Goal: Information Seeking & Learning: Learn about a topic

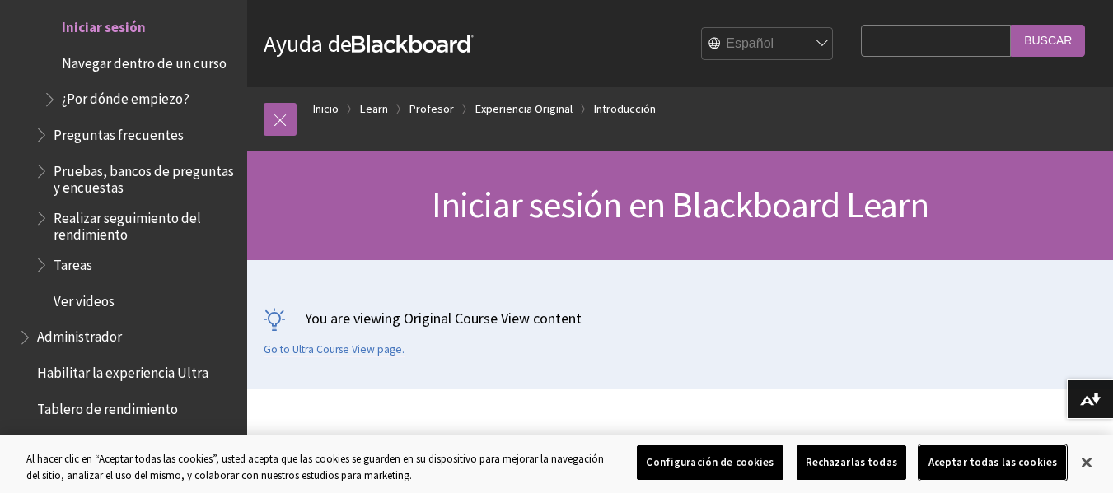
click at [1020, 456] on button "Aceptar todas las cookies" at bounding box center [992, 463] width 147 height 35
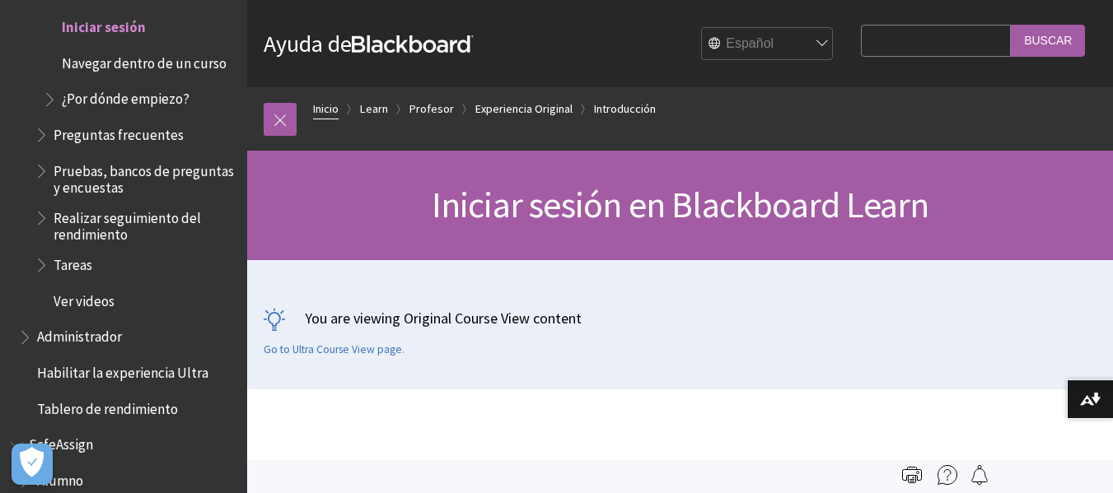
click at [334, 105] on link "Inicio" at bounding box center [326, 109] width 26 height 21
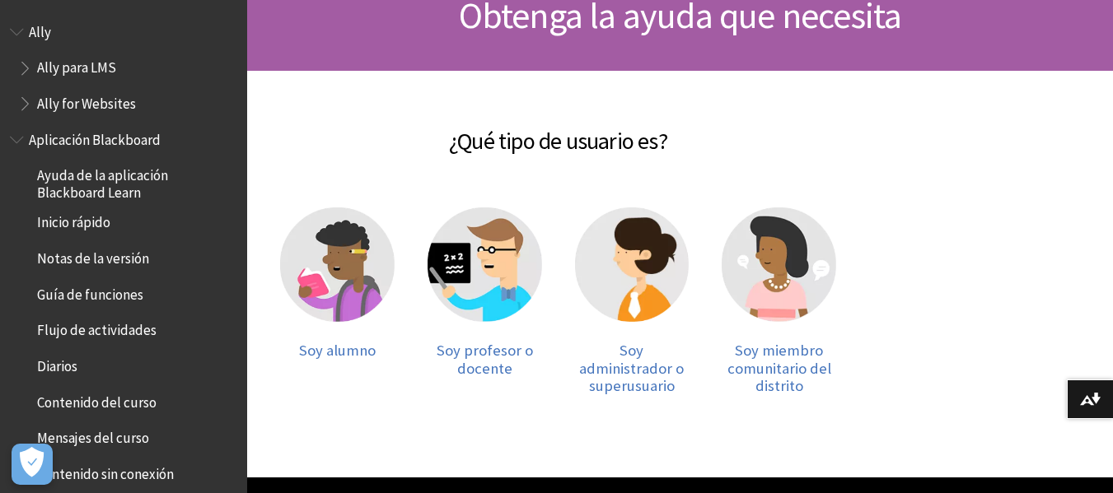
scroll to position [193, 0]
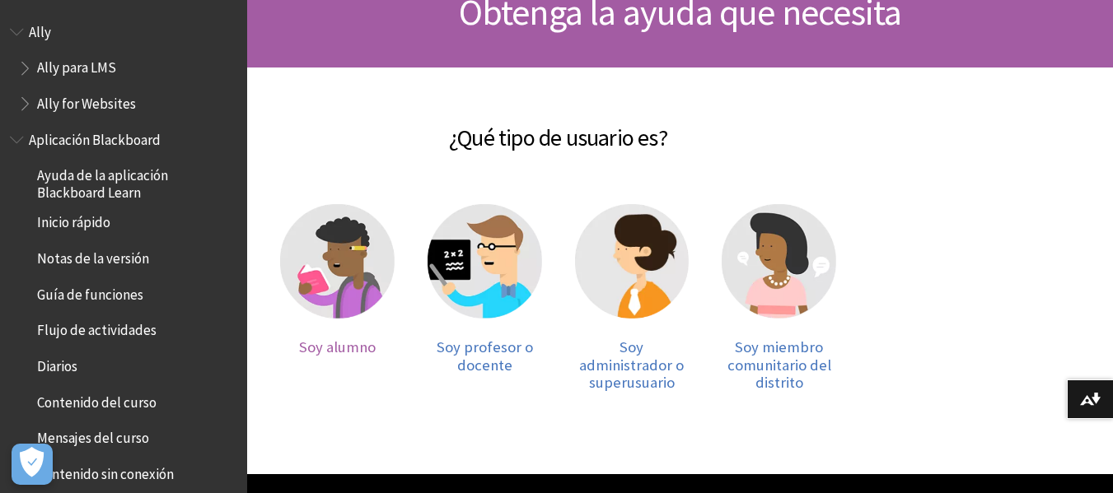
click at [334, 282] on img at bounding box center [337, 261] width 114 height 114
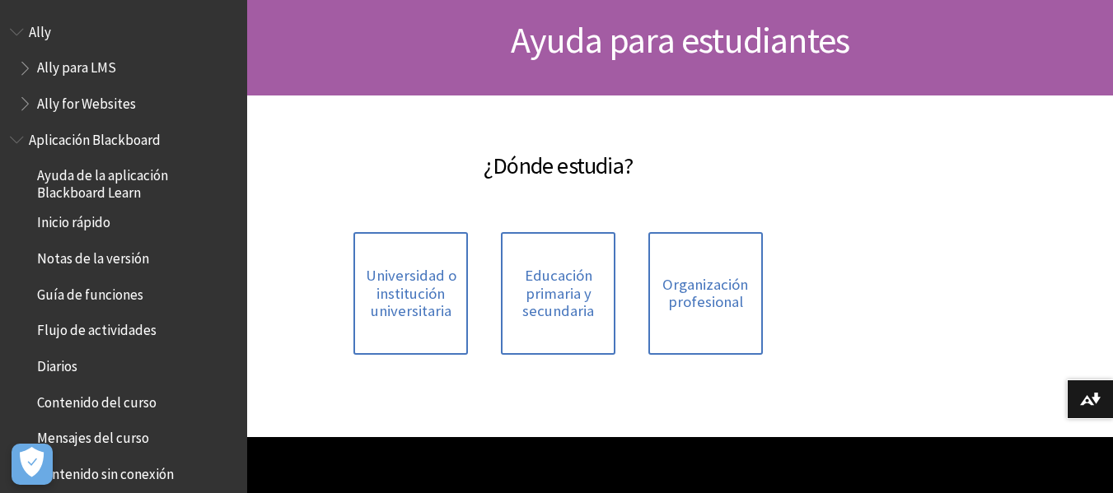
scroll to position [166, 0]
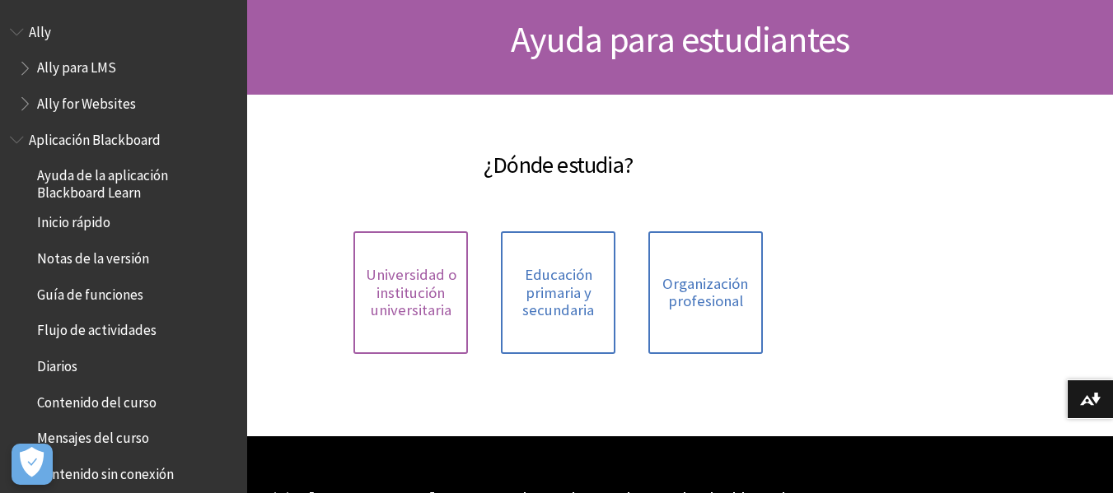
click at [400, 326] on link "Universidad o institución universitaria" at bounding box center [410, 292] width 114 height 123
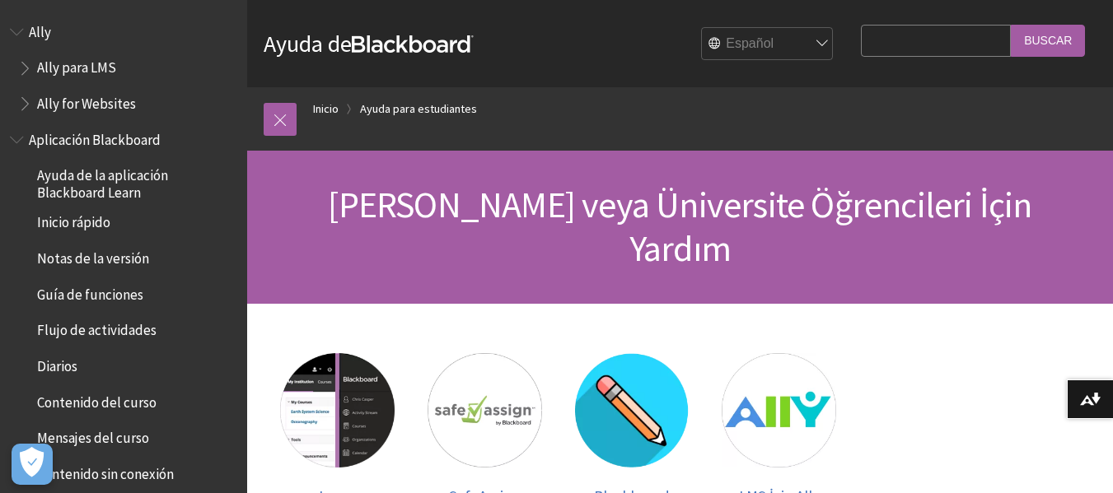
click at [892, 50] on input "Search Query" at bounding box center [936, 41] width 150 height 32
type input "unitec"
click at [1010, 25] on input "Buscar" at bounding box center [1047, 41] width 74 height 32
